Goal: Task Accomplishment & Management: Use online tool/utility

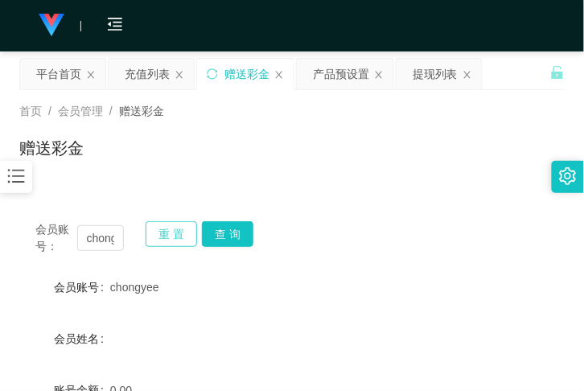
click at [170, 233] on button "重 置" at bounding box center [171, 234] width 51 height 26
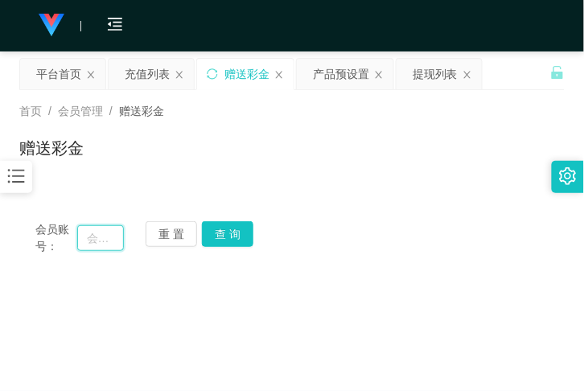
click at [94, 245] on input "text" at bounding box center [100, 238] width 47 height 26
paste input "姓名:【收款人】:[PERSON_NAME] 性别:男 年龄:44 职业:汽车美容 TNG：132144314045 60185729355"
type input "姓名:【收款人】:[PERSON_NAME] 性别:男 年龄:44 职业:汽车美容 TNG：132144314045 60185729355"
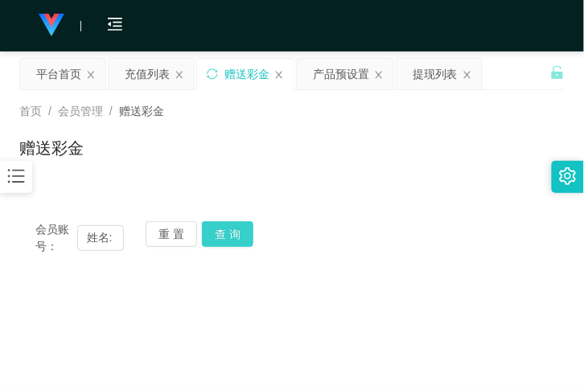
click at [233, 235] on button "查 询" at bounding box center [227, 234] width 51 height 26
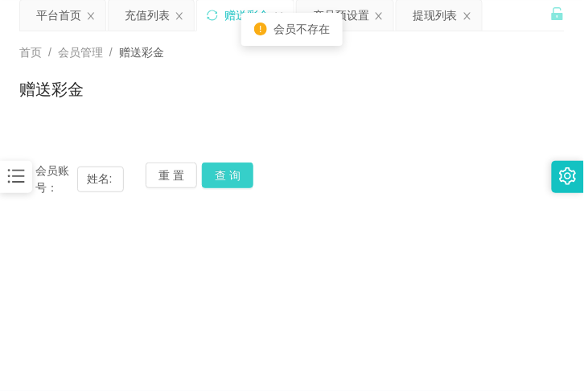
scroll to position [58, 0]
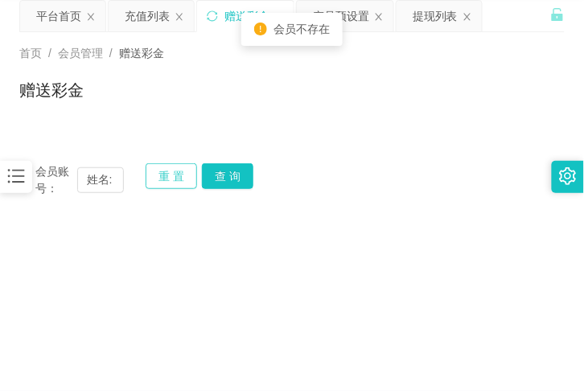
click at [164, 179] on button "重 置" at bounding box center [171, 176] width 51 height 26
click at [166, 171] on button "重 置" at bounding box center [171, 176] width 51 height 26
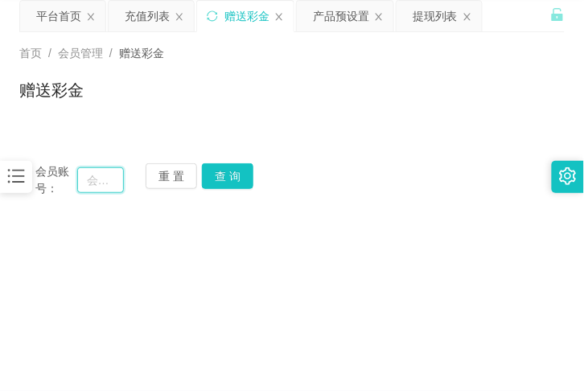
click at [93, 174] on input "text" at bounding box center [100, 180] width 47 height 26
paste input "paulyts"
type input "paulyts"
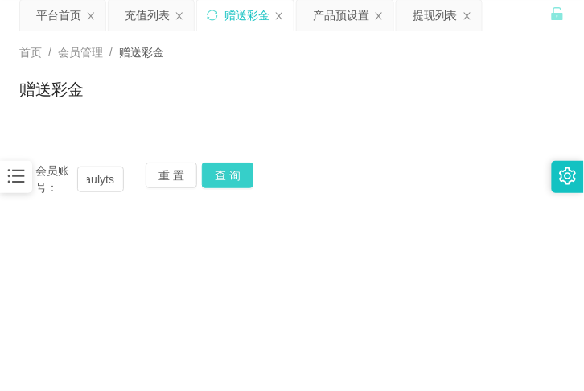
scroll to position [0, 0]
click at [212, 169] on button "查 询" at bounding box center [227, 176] width 51 height 26
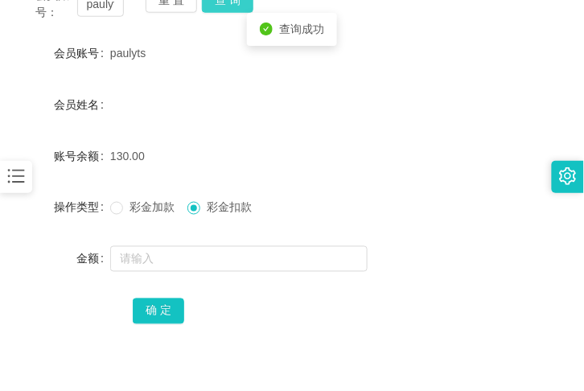
scroll to position [235, 0]
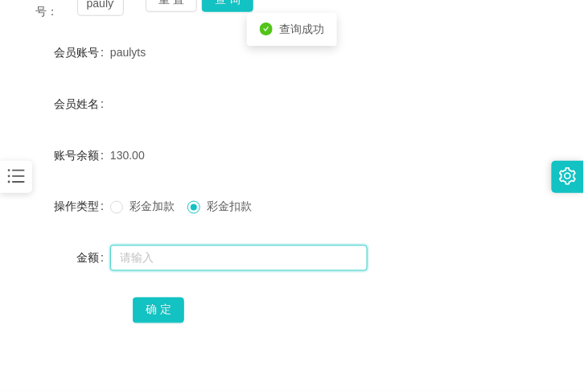
drag, startPoint x: 189, startPoint y: 254, endPoint x: 174, endPoint y: 245, distance: 17.7
click at [186, 253] on input "text" at bounding box center [238, 258] width 257 height 26
type input "130"
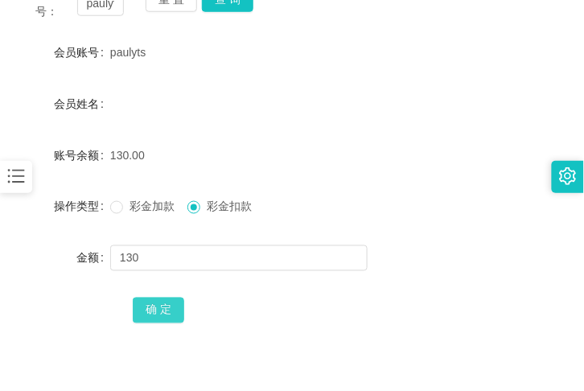
click at [170, 299] on form "会员账号 paulyts 会员姓名 账号余额 130.00 操作类型 彩金加款 彩金扣款 金额 130 确 定" at bounding box center [292, 181] width 546 height 290
click at [170, 300] on button "确 定" at bounding box center [158, 311] width 51 height 26
